Goal: Find specific page/section: Find specific page/section

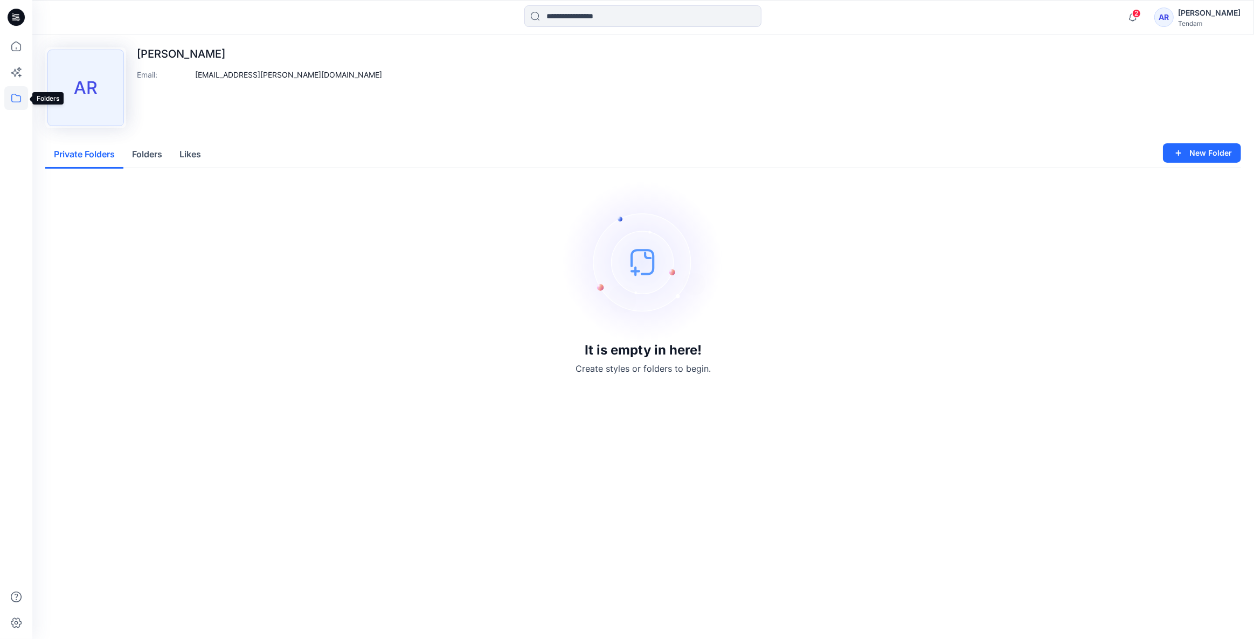
drag, startPoint x: 0, startPoint y: 0, endPoint x: 20, endPoint y: 103, distance: 105.3
click at [20, 103] on icon at bounding box center [16, 98] width 24 height 24
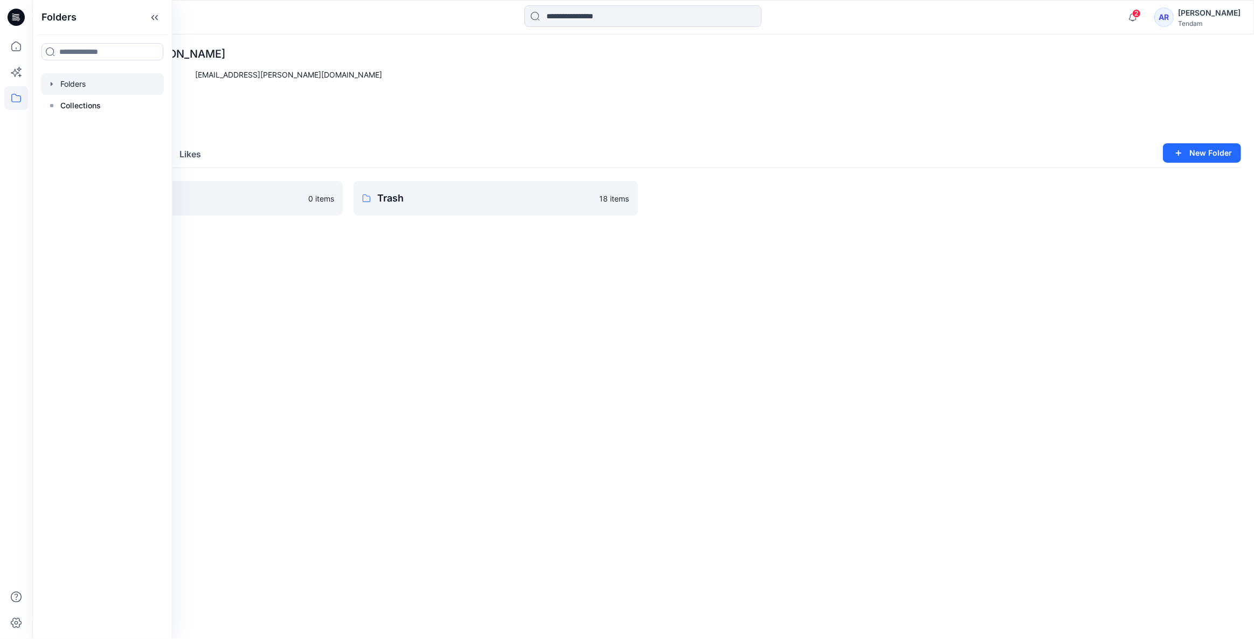
click at [76, 89] on div at bounding box center [102, 84] width 123 height 22
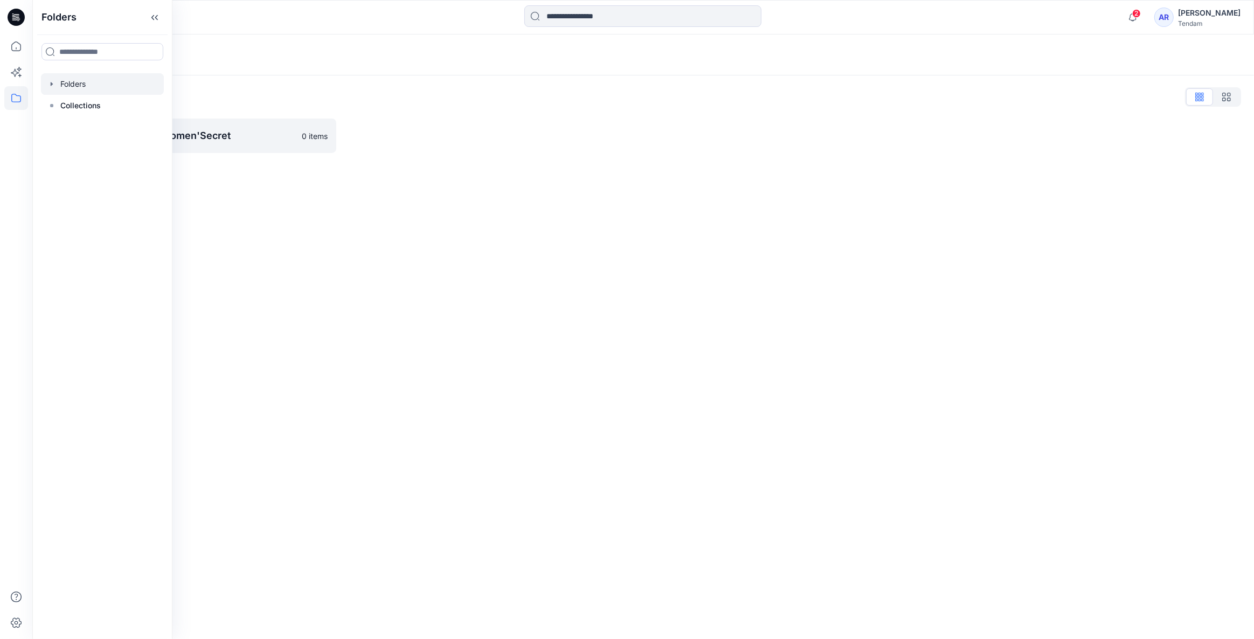
click at [548, 151] on div at bounding box center [492, 136] width 291 height 34
click at [212, 138] on p "[PERSON_NAME] - Women'Secret" at bounding box center [182, 135] width 226 height 15
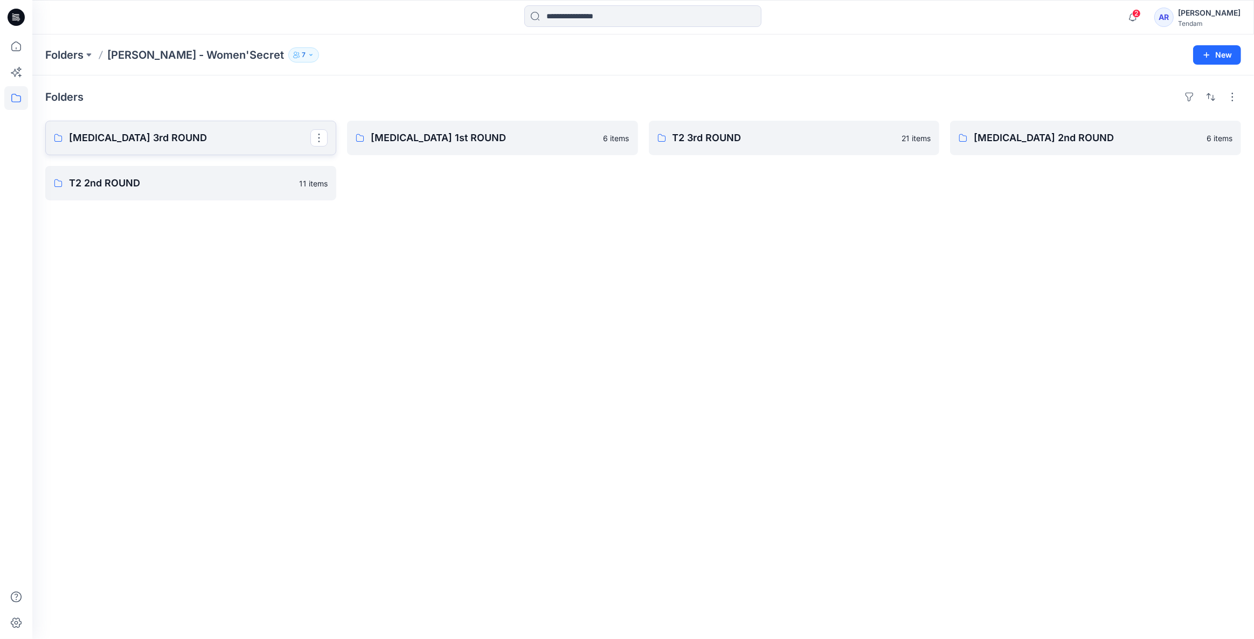
click at [208, 137] on p "[MEDICAL_DATA] 3rd ROUND" at bounding box center [189, 137] width 241 height 15
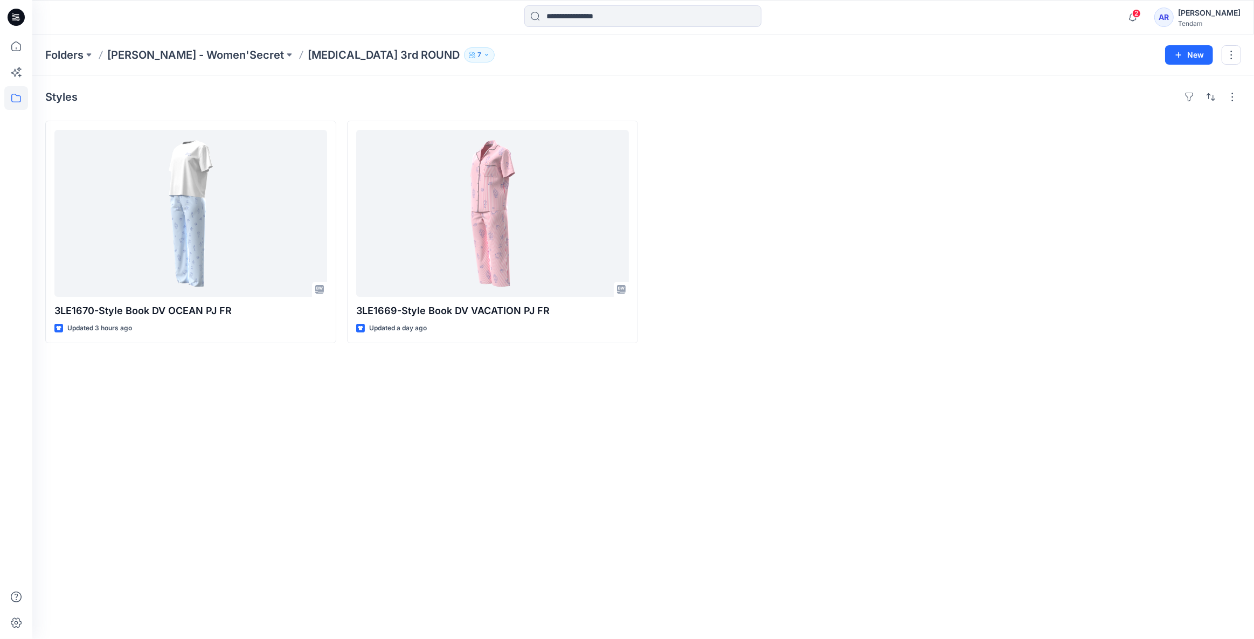
drag, startPoint x: 669, startPoint y: 359, endPoint x: 443, endPoint y: 356, distance: 225.7
click at [443, 356] on div "Styles 3LE1670-Style Book DV OCEAN PJ FR Updated 3 hours ago 3LE1669-Style Book…" at bounding box center [642, 356] width 1221 height 563
click at [455, 373] on div "Styles 3LE1670-Style Book DV OCEAN PJ FR Updated 3 hours ago 3LE1669-Style Book…" at bounding box center [642, 356] width 1221 height 563
click at [1122, 12] on icon "button" at bounding box center [1132, 17] width 20 height 22
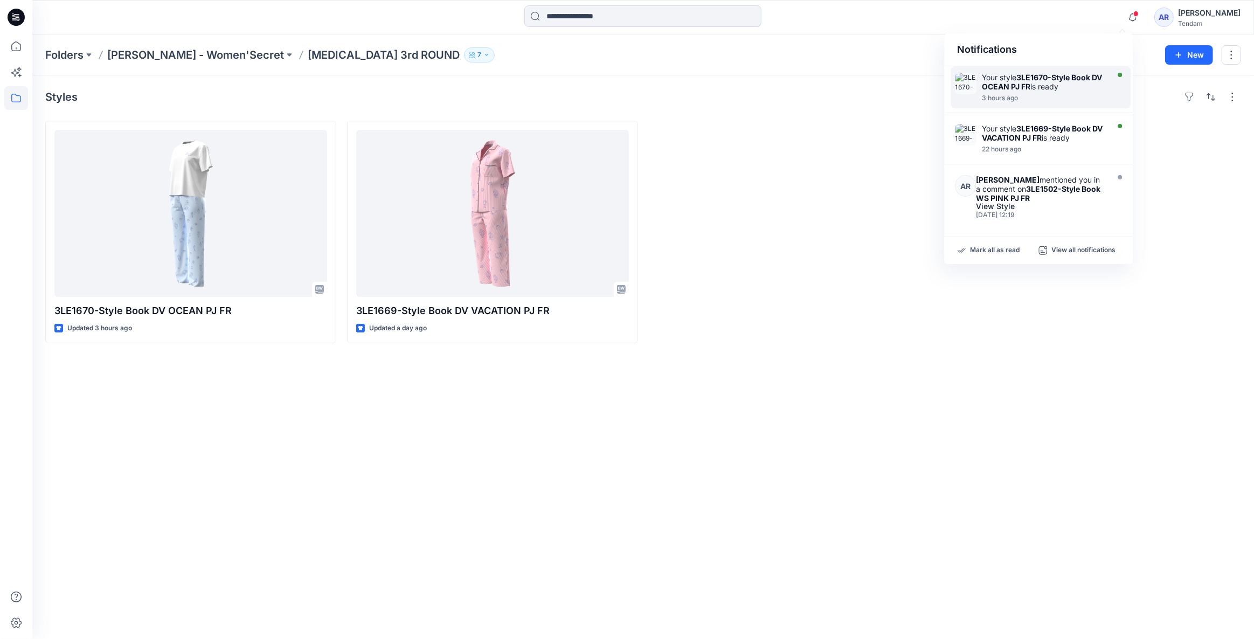
click at [1045, 76] on strong "3LE1670-Style Book DV OCEAN PJ FR" at bounding box center [1041, 82] width 120 height 18
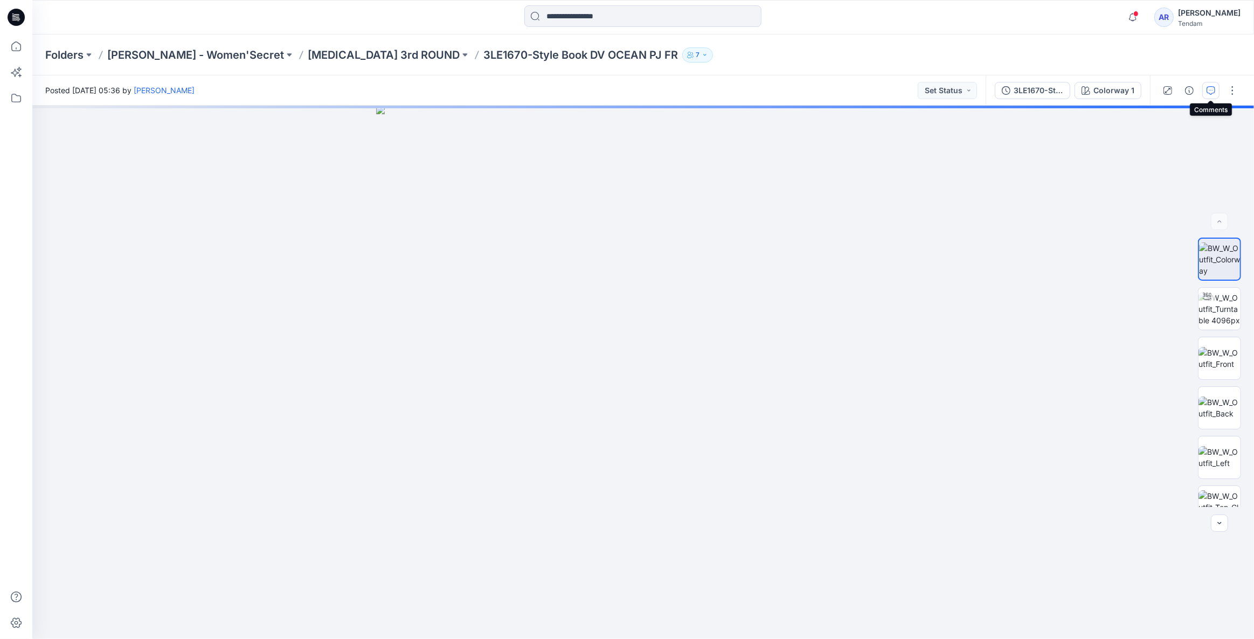
click at [1212, 87] on icon "button" at bounding box center [1210, 90] width 9 height 9
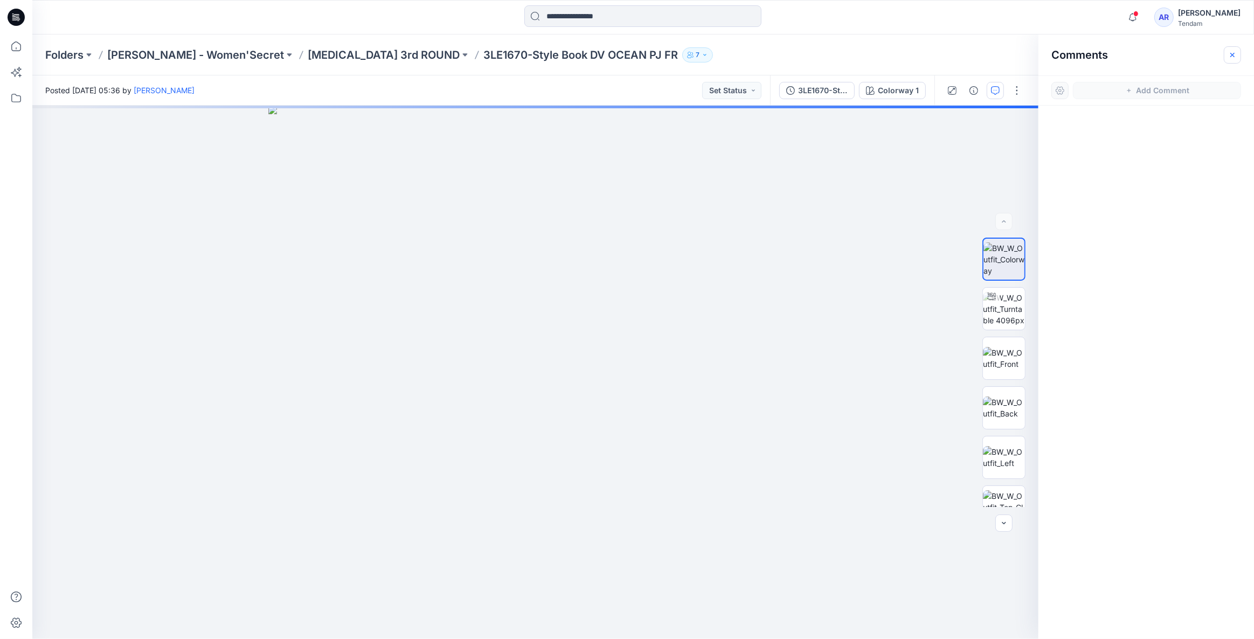
click at [1233, 54] on icon "button" at bounding box center [1232, 54] width 4 height 4
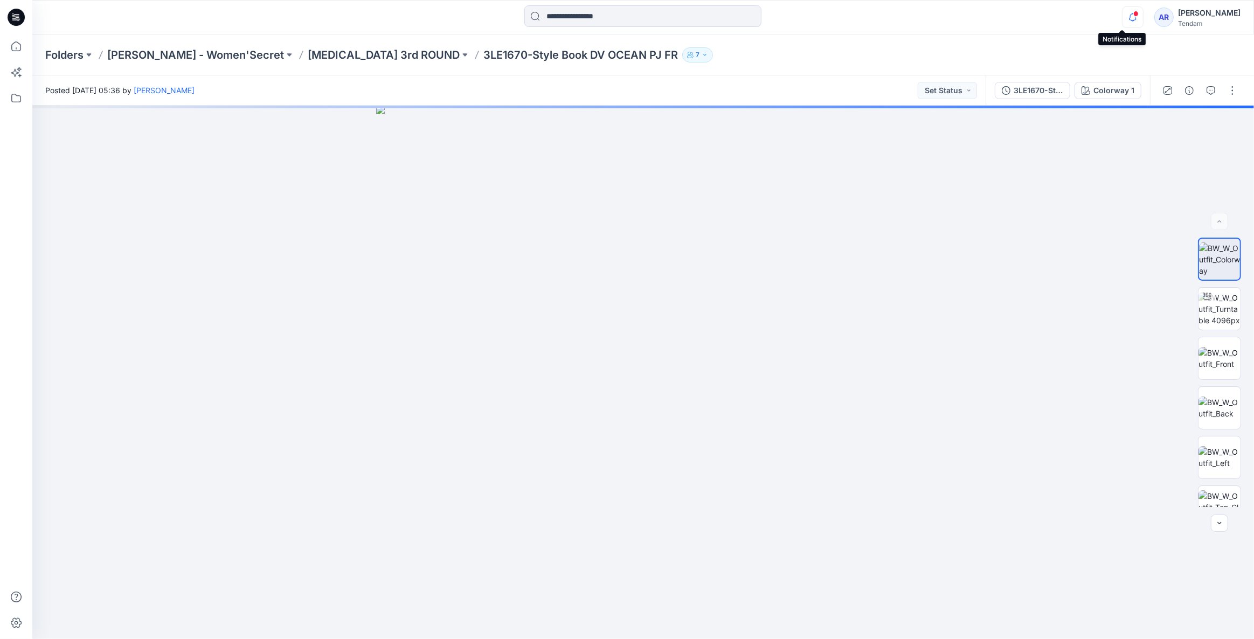
click at [1126, 16] on icon "button" at bounding box center [1132, 17] width 20 height 22
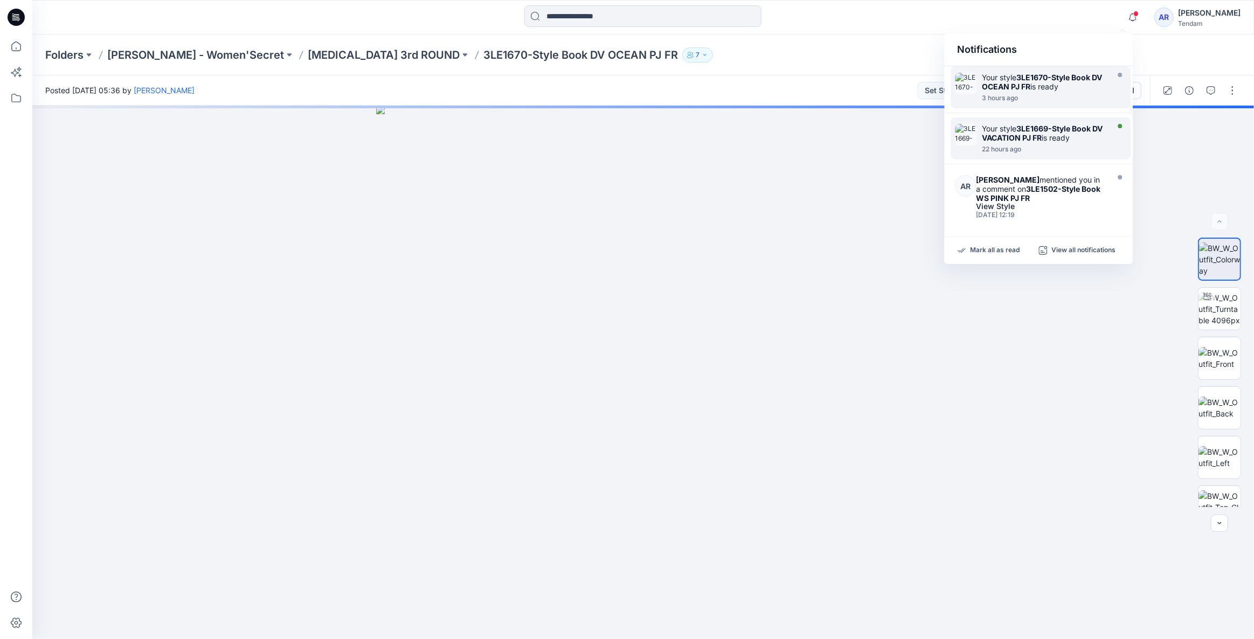
click at [1049, 128] on strong "3LE1669-Style Book DV VACATION PJ FR" at bounding box center [1041, 133] width 121 height 18
